Goal: Task Accomplishment & Management: Understand process/instructions

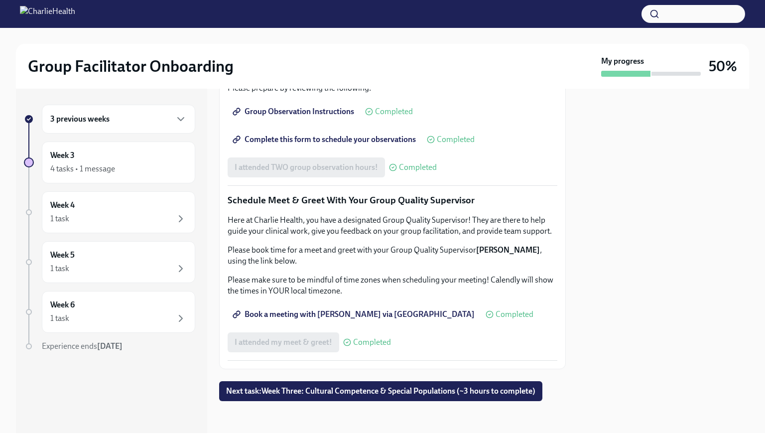
scroll to position [917, 0]
click at [518, 397] on button "Next task : Week Three: Cultural Competence & Special Populations (~3 hours to …" at bounding box center [380, 391] width 323 height 20
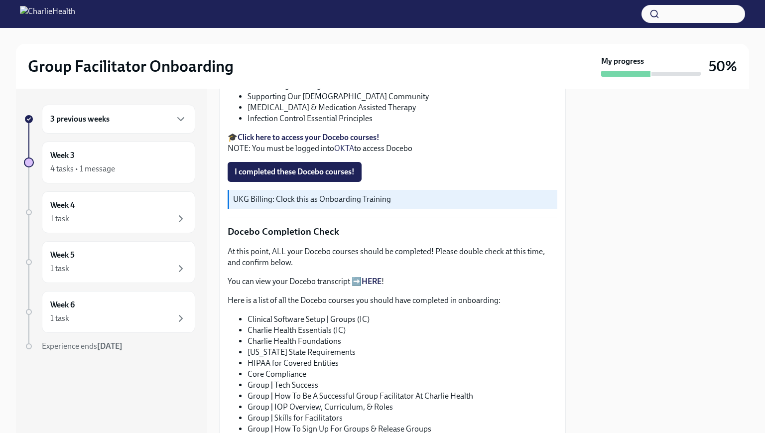
scroll to position [395, 0]
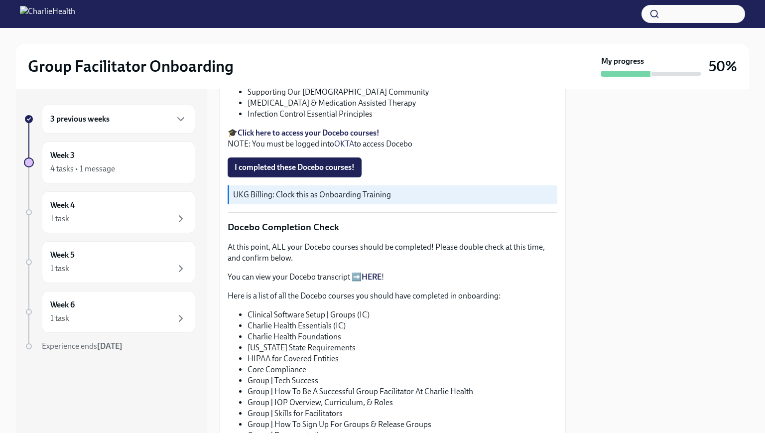
click at [362, 128] on strong "Click here to access your Docebo courses!" at bounding box center [309, 132] width 142 height 9
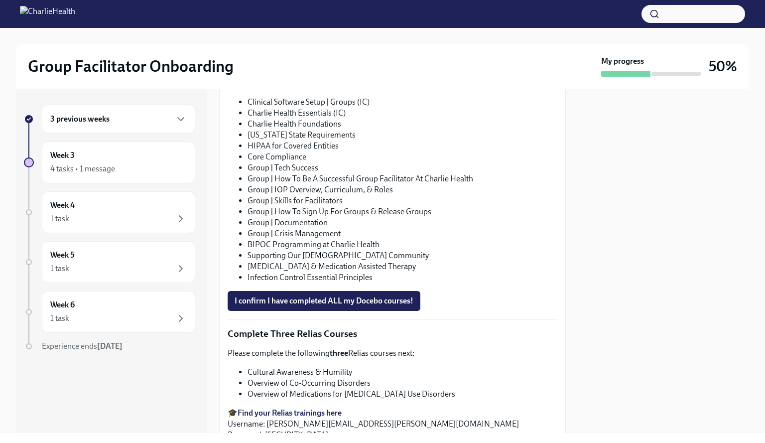
scroll to position [737, 0]
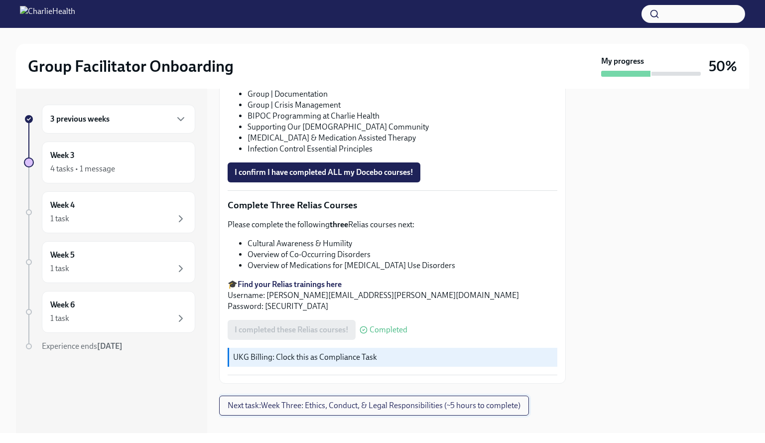
click at [497, 401] on span "Next task : Week Three: Ethics, Conduct, & Legal Responsibilities (~5 hours to …" at bounding box center [374, 406] width 293 height 10
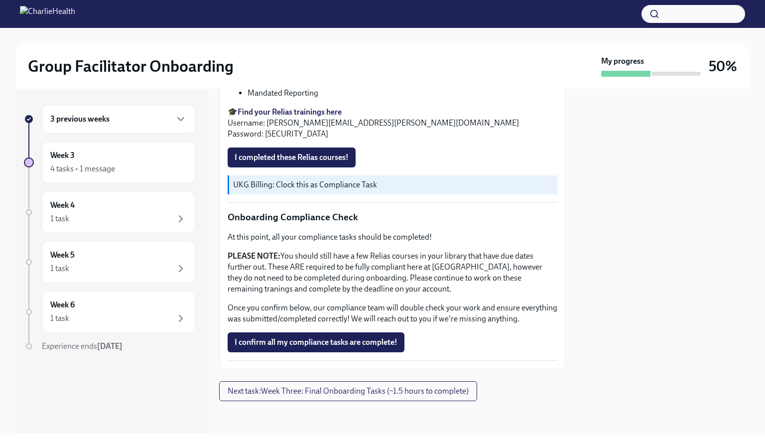
scroll to position [403, 0]
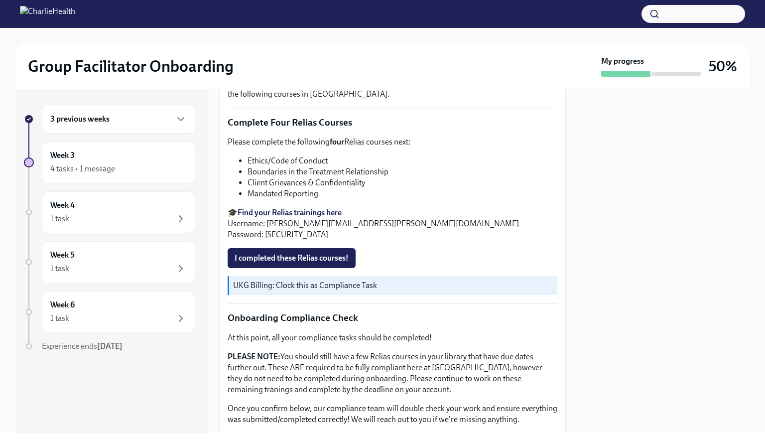
click at [558, 282] on div "Week Three: Ethics, Conduct, & Legal Responsibilities (~5 hours to complete) To…" at bounding box center [392, 261] width 347 height 344
click at [289, 210] on strong "Find your Relias trainings here" at bounding box center [290, 212] width 104 height 9
click at [262, 155] on li "Ethics/Code of Conduct" at bounding box center [403, 160] width 310 height 11
click at [151, 122] on div "3 previous weeks" at bounding box center [118, 119] width 137 height 12
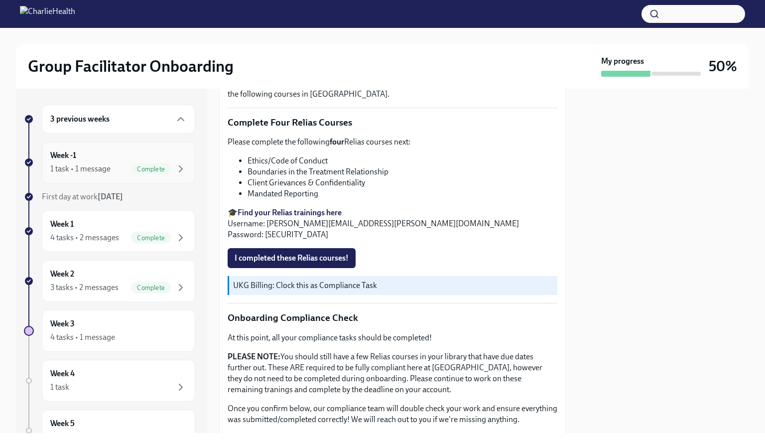
click at [147, 159] on div "Week -1 1 task • 1 message Complete" at bounding box center [118, 162] width 137 height 25
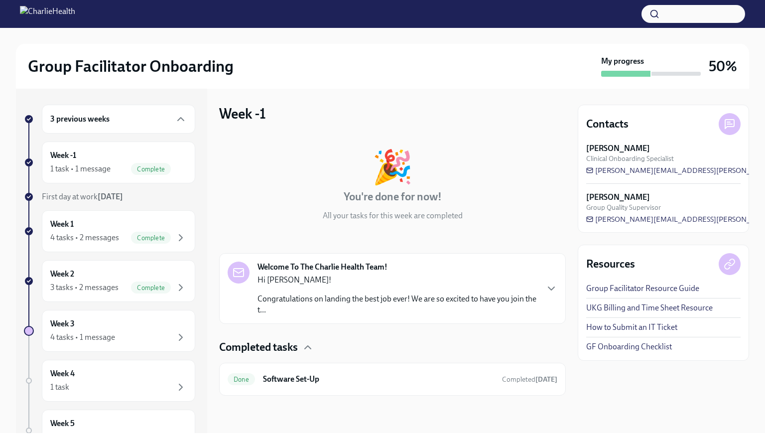
click at [506, 297] on p "Congratulations on landing the best job ever! We are so excited to have you joi…" at bounding box center [398, 305] width 280 height 22
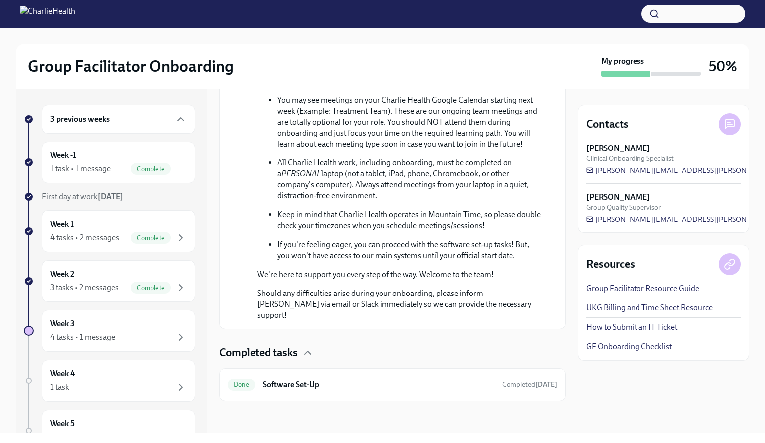
scroll to position [497, 0]
click at [468, 383] on h6 "Software Set-Up" at bounding box center [378, 384] width 231 height 11
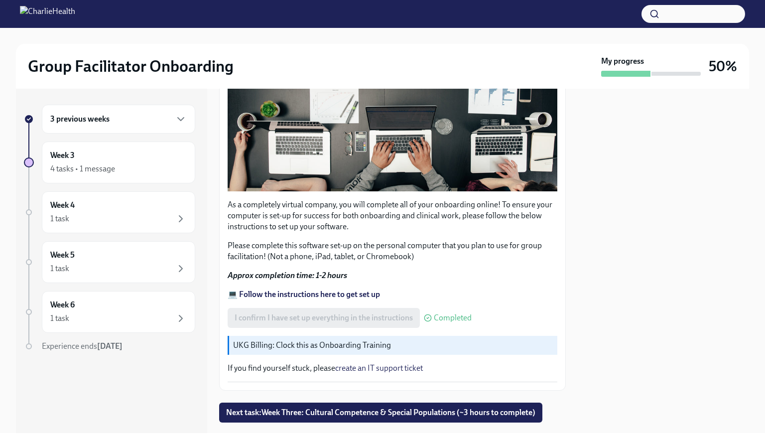
scroll to position [255, 0]
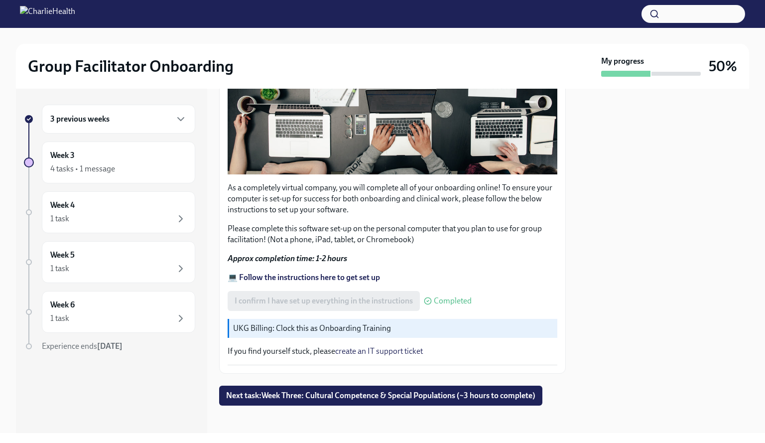
click at [174, 122] on div "3 previous weeks" at bounding box center [118, 119] width 137 height 12
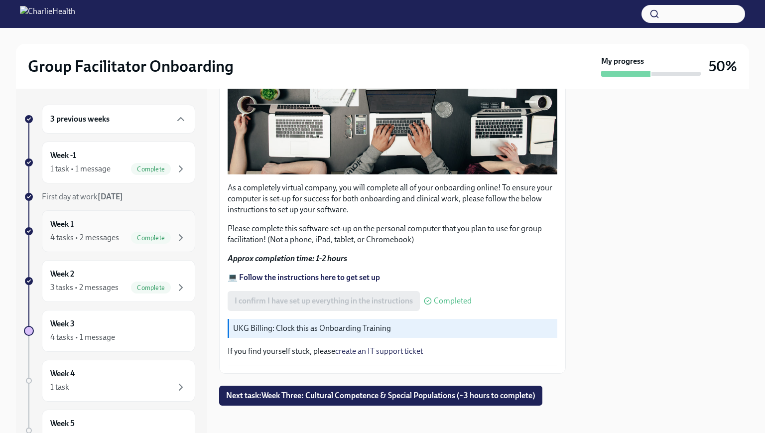
click at [113, 221] on div "Week 1 4 tasks • 2 messages Complete" at bounding box center [118, 231] width 137 height 25
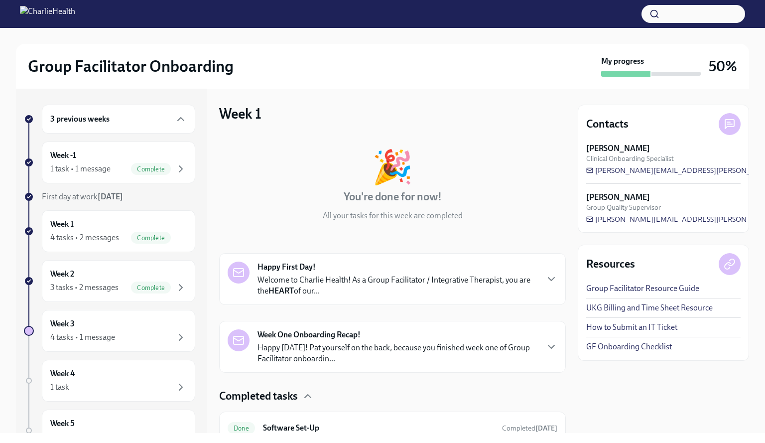
click at [113, 221] on div "Week 1 4 tasks • 2 messages Complete" at bounding box center [118, 231] width 137 height 25
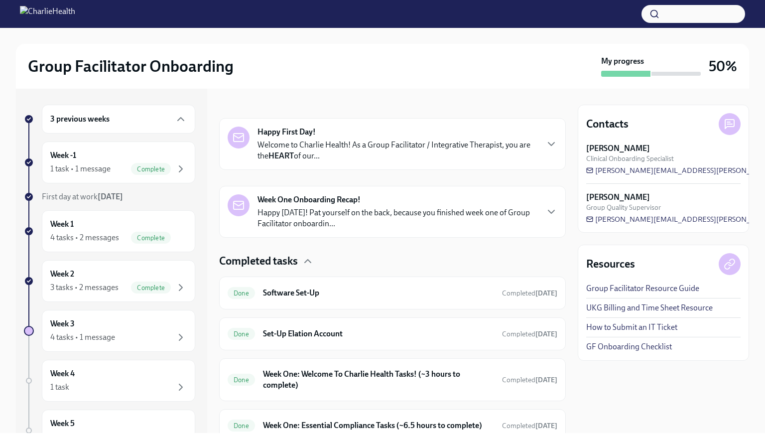
scroll to position [183, 0]
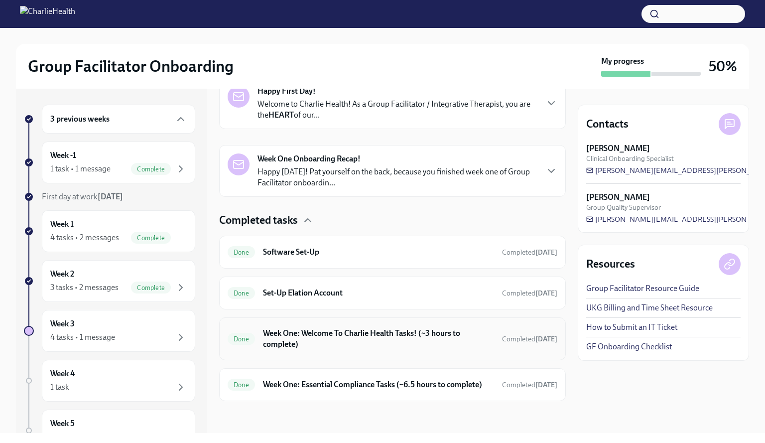
click at [473, 333] on div "Done Week One: Welcome To Charlie Health Tasks! (~3 hours to complete) Complete…" at bounding box center [393, 339] width 330 height 26
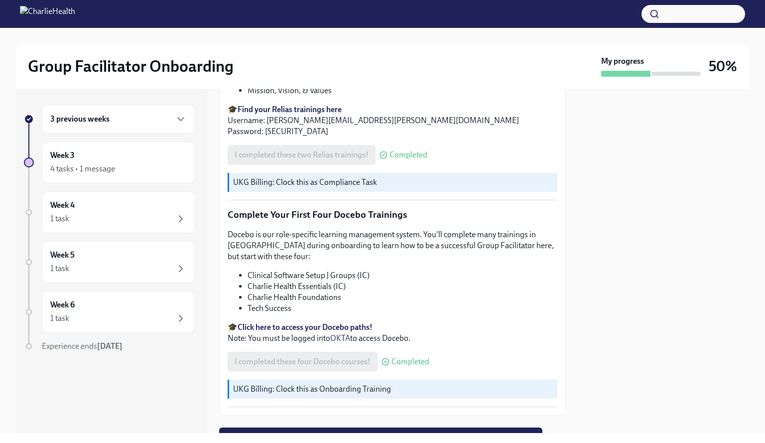
scroll to position [1255, 0]
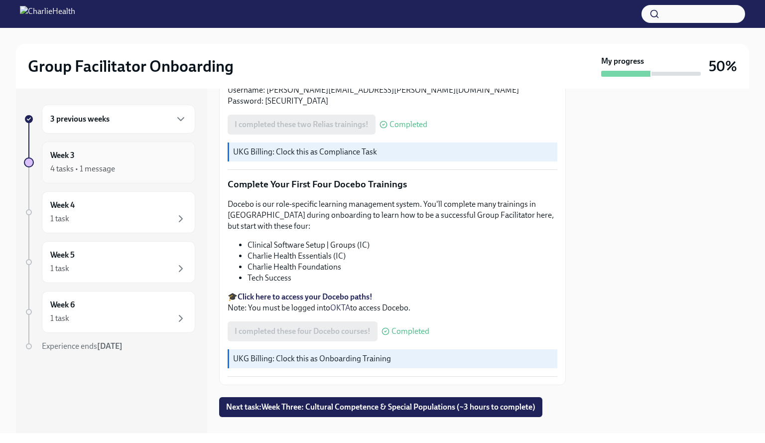
click at [135, 178] on div "Week 3 4 tasks • 1 message" at bounding box center [118, 163] width 153 height 42
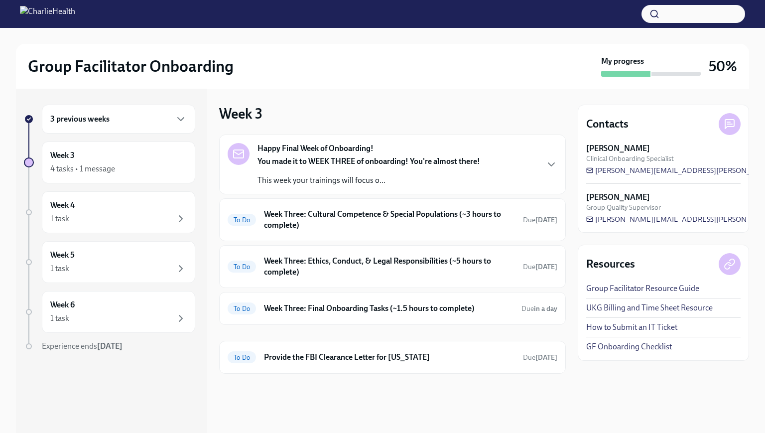
click at [135, 178] on div "Week 3 4 tasks • 1 message" at bounding box center [118, 163] width 153 height 42
